Goal: Book appointment/travel/reservation

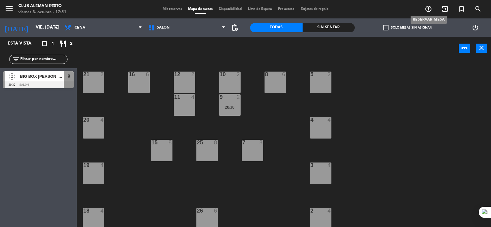
click at [426, 9] on icon "add_circle_outline" at bounding box center [428, 8] width 7 height 7
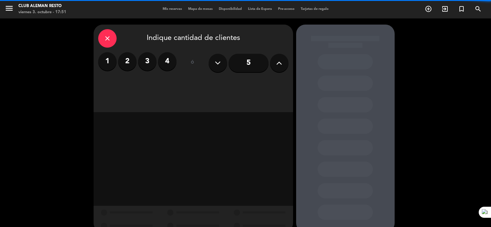
click at [146, 62] on label "3" at bounding box center [147, 61] width 18 height 18
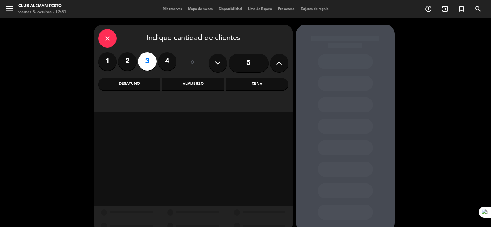
click at [260, 82] on div "Cena" at bounding box center [257, 84] width 62 height 12
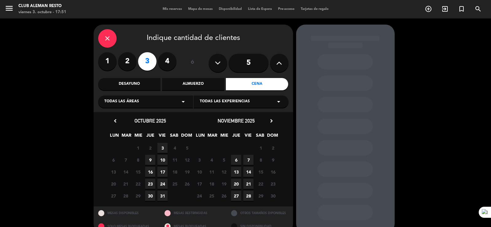
click at [162, 149] on span "3" at bounding box center [163, 148] width 10 height 10
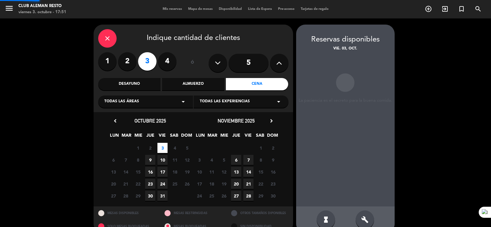
scroll to position [12, 0]
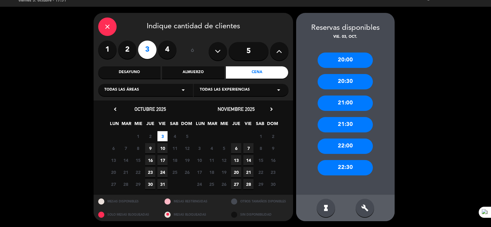
click at [342, 125] on div "21:30" at bounding box center [345, 124] width 55 height 15
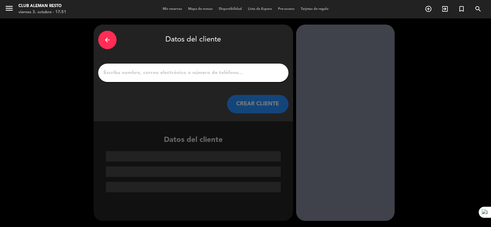
click at [191, 75] on input "1" at bounding box center [193, 72] width 181 height 9
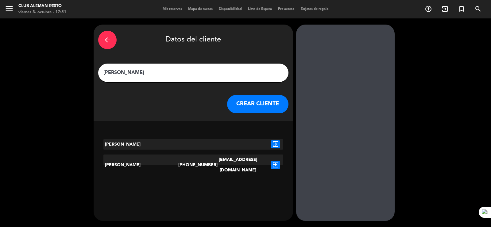
type input "[PERSON_NAME]"
click at [249, 98] on button "CREAR CLIENTE" at bounding box center [257, 104] width 61 height 18
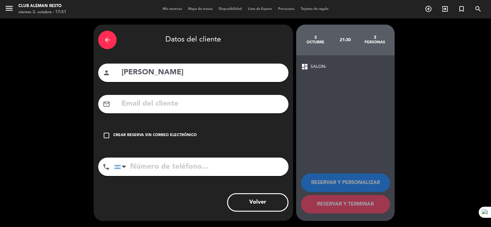
click at [106, 135] on icon "check_box_outline_blank" at bounding box center [106, 135] width 7 height 7
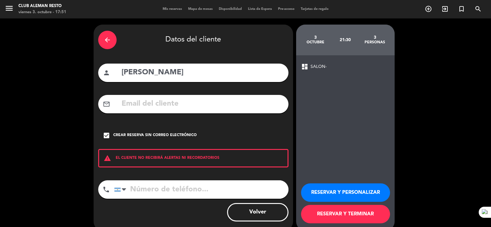
click at [317, 210] on button "RESERVAR Y TERMINAR" at bounding box center [345, 214] width 89 height 18
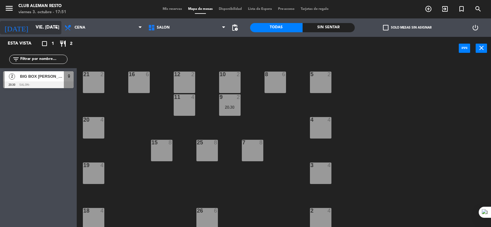
click at [49, 25] on input "vie. [DATE]" at bounding box center [62, 28] width 59 height 12
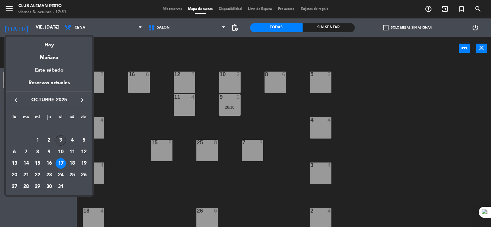
click at [63, 139] on div "3" at bounding box center [61, 140] width 10 height 10
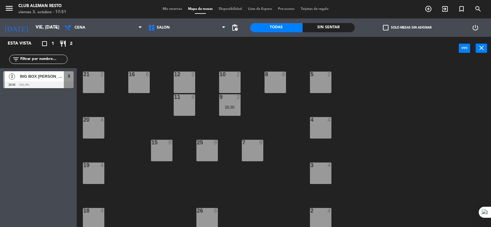
type input "vie. [DATE]"
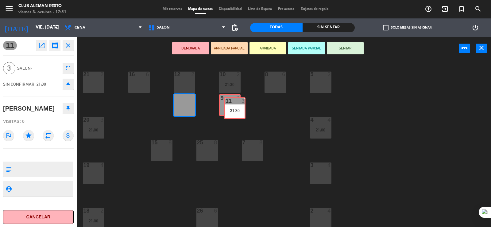
drag, startPoint x: 183, startPoint y: 107, endPoint x: 233, endPoint y: 110, distance: 50.5
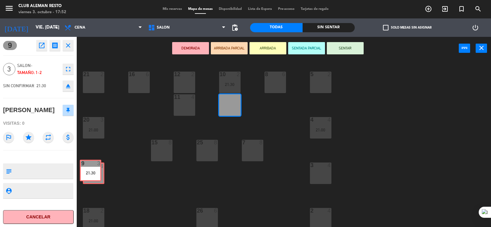
drag, startPoint x: 227, startPoint y: 106, endPoint x: 87, endPoint y: 172, distance: 154.0
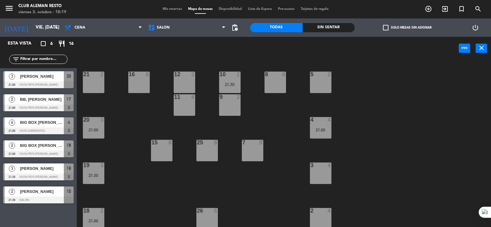
click at [43, 105] on div at bounding box center [38, 107] width 71 height 7
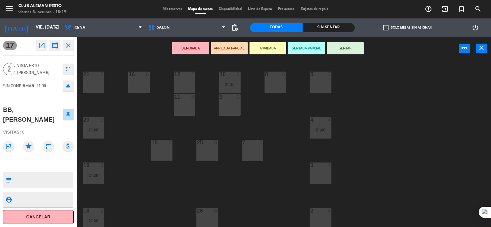
click at [67, 49] on button "close" at bounding box center [68, 45] width 11 height 11
